Goal: Information Seeking & Learning: Learn about a topic

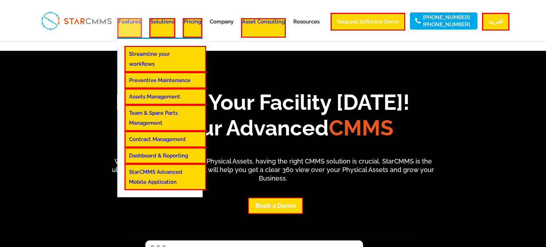
click at [135, 28] on link "Features" at bounding box center [129, 28] width 25 height 20
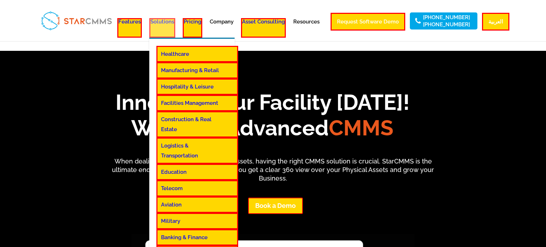
click at [164, 31] on link "Solutions" at bounding box center [162, 28] width 26 height 20
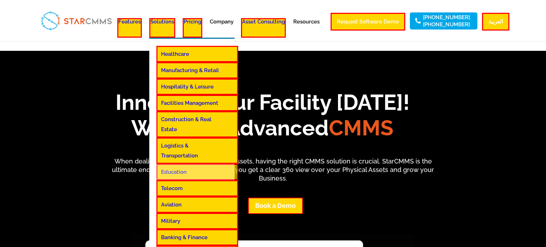
click at [183, 164] on link "Education" at bounding box center [198, 172] width 82 height 16
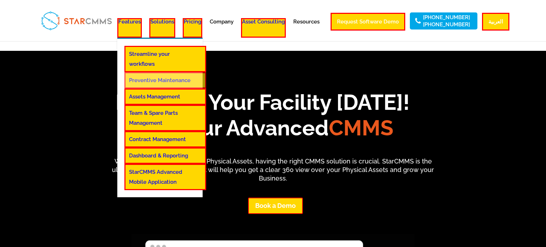
click at [150, 78] on link "Preventive Maintenance" at bounding box center [166, 80] width 82 height 16
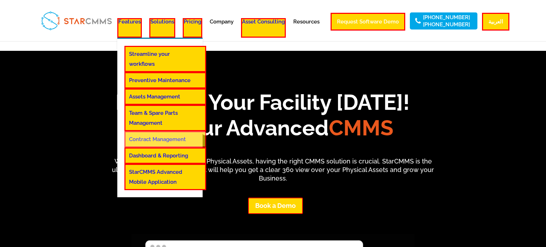
click at [154, 136] on link "Contract Management" at bounding box center [166, 139] width 82 height 16
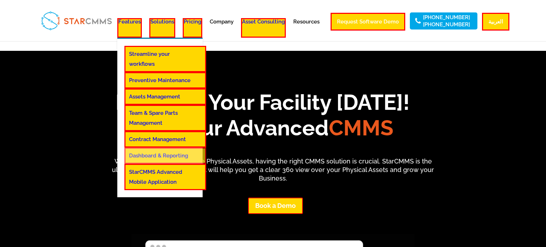
click at [161, 153] on link "Dashboard & Reporting" at bounding box center [166, 156] width 82 height 16
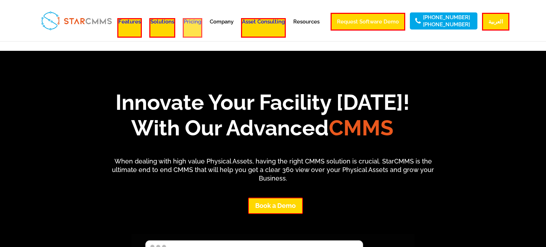
click at [201, 32] on link "Pricing" at bounding box center [193, 28] width 20 height 20
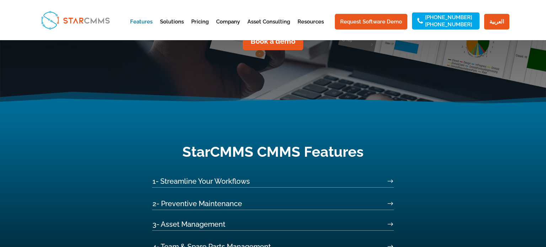
scroll to position [210, 0]
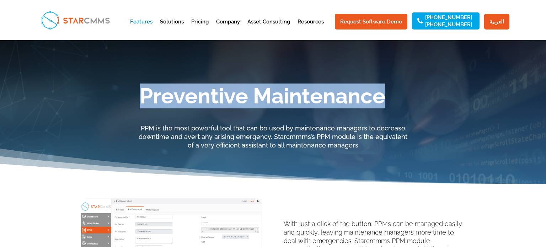
drag, startPoint x: 125, startPoint y: 88, endPoint x: 445, endPoint y: 88, distance: 320.6
click at [445, 88] on h1 "Preventive Maintenance" at bounding box center [263, 97] width 406 height 25
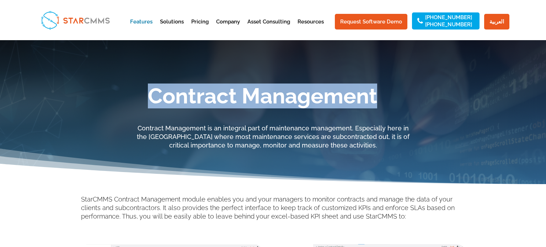
drag, startPoint x: 139, startPoint y: 98, endPoint x: 427, endPoint y: 92, distance: 288.2
click at [427, 92] on h1 "Contract Management" at bounding box center [263, 97] width 406 height 25
copy h1 "Contract Management"
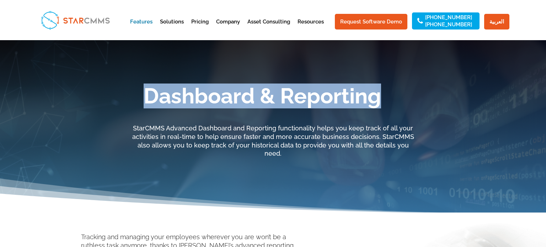
drag, startPoint x: 146, startPoint y: 89, endPoint x: 431, endPoint y: 89, distance: 285.7
click at [431, 89] on h1 "Dashboard & Reporting" at bounding box center [263, 97] width 406 height 25
copy h1 "Dashboard & Reporting"
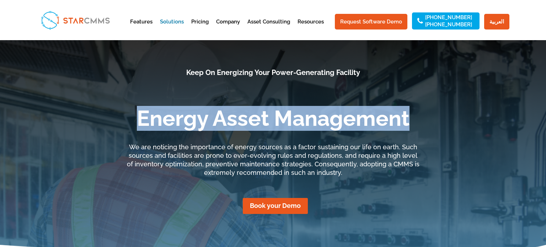
drag, startPoint x: 143, startPoint y: 120, endPoint x: 466, endPoint y: 102, distance: 323.9
click at [466, 102] on div "Keep On Energizing Your Power-Generating Facility Energy Asset Management We ar…" at bounding box center [273, 160] width 546 height 241
copy h1 "Energy Asset Management"
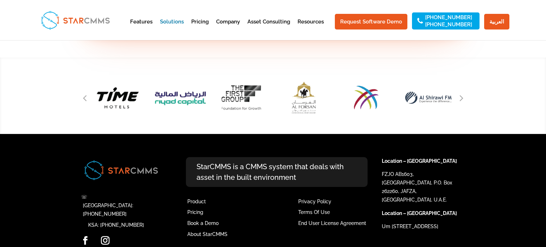
scroll to position [1366, 0]
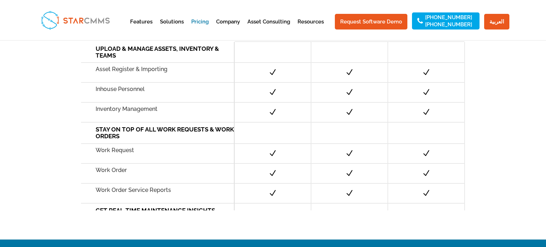
scroll to position [517, 0]
